Goal: Check status

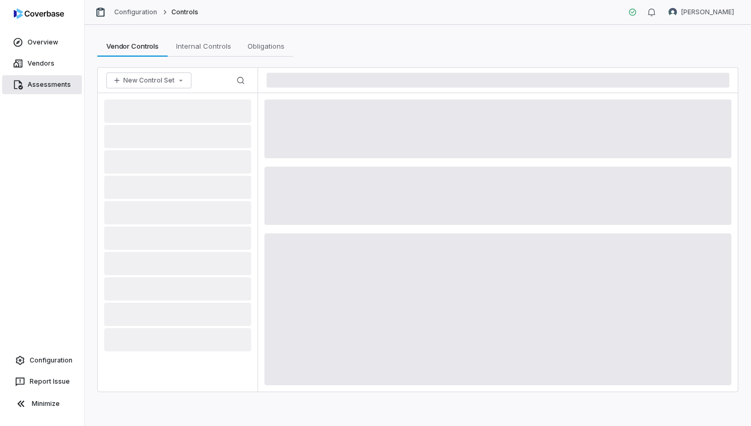
click at [40, 87] on span "Assessments" at bounding box center [48, 84] width 43 height 8
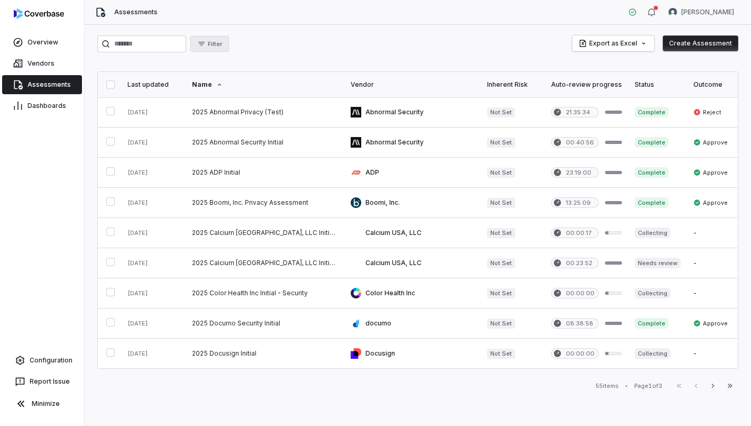
click at [222, 42] on span "Filter" at bounding box center [215, 44] width 14 height 8
click at [253, 90] on div "Status" at bounding box center [272, 92] width 102 height 17
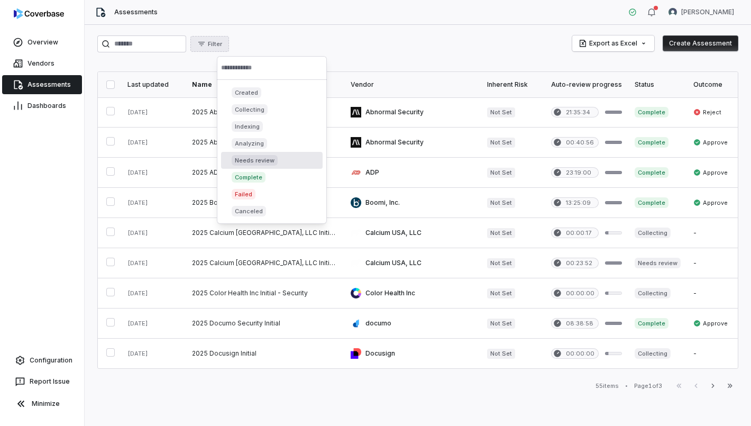
click at [264, 159] on p "Needs review" at bounding box center [255, 160] width 40 height 8
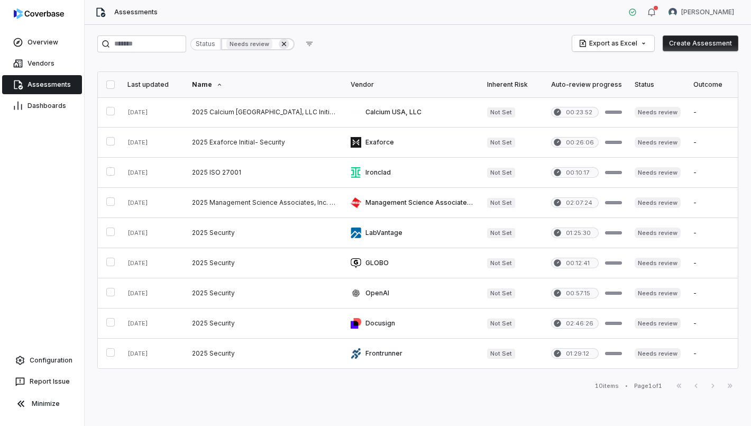
click at [288, 44] on icon at bounding box center [284, 44] width 8 height 8
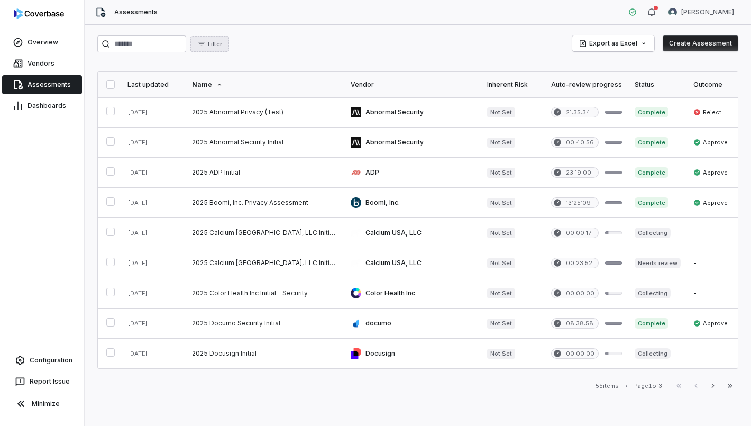
click at [222, 43] on span "Filter" at bounding box center [215, 44] width 14 height 8
click at [260, 94] on div "Status" at bounding box center [272, 92] width 102 height 17
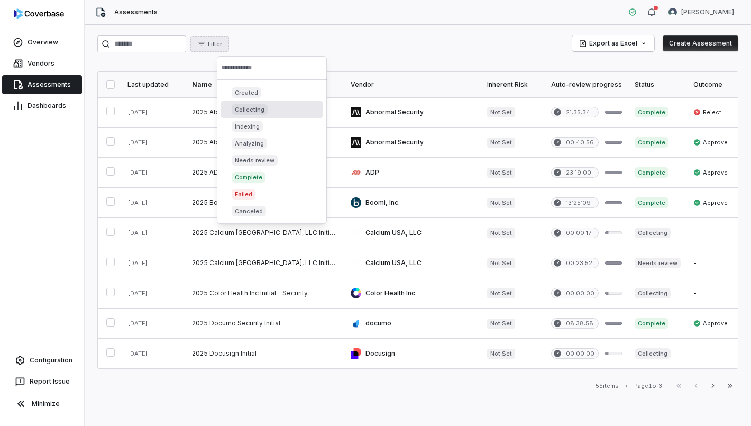
click at [277, 111] on div "Collecting" at bounding box center [272, 109] width 102 height 17
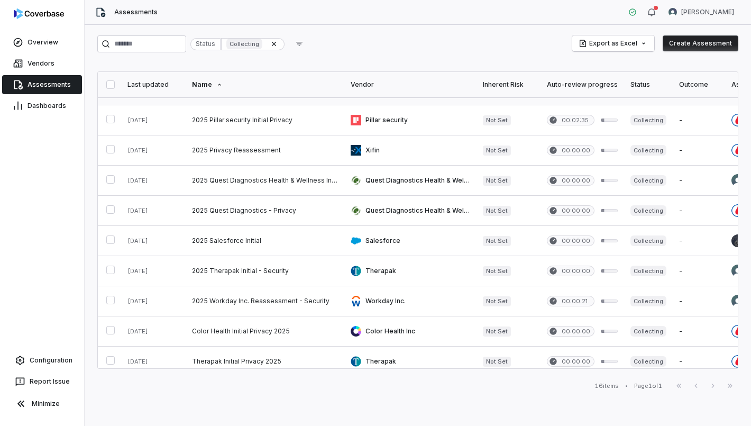
scroll to position [211, 0]
